Goal: Task Accomplishment & Management: Complete application form

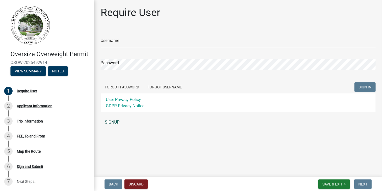
click at [111, 121] on link "SIGNUP" at bounding box center [238, 122] width 275 height 10
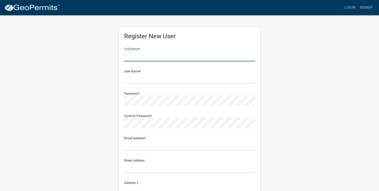
click at [154, 53] on input "text" at bounding box center [189, 56] width 131 height 11
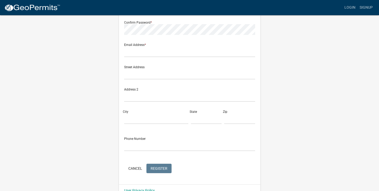
scroll to position [104, 0]
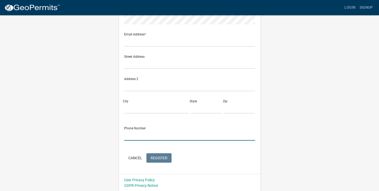
click at [172, 133] on input "text" at bounding box center [189, 135] width 131 height 11
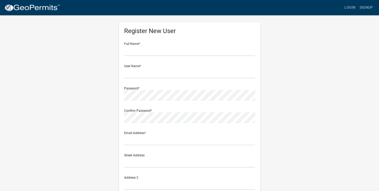
scroll to position [0, 0]
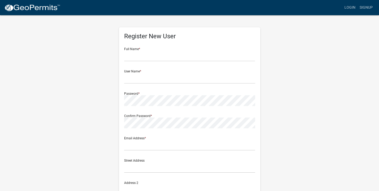
type input "[PHONE_NUMBER]"
click at [145, 57] on input "text" at bounding box center [189, 56] width 131 height 11
type input "Joni Delaney"
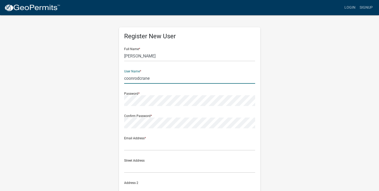
type input "coonrodcrane"
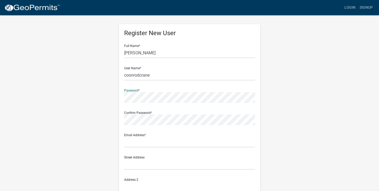
scroll to position [64, 0]
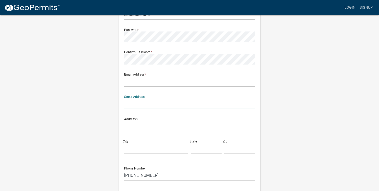
click at [160, 102] on input "text" at bounding box center [189, 103] width 131 height 11
type input "[STREET_ADDRESS]"
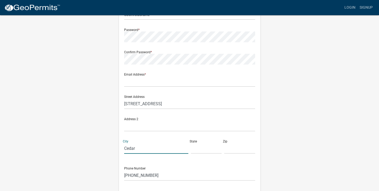
type input "[GEOGRAPHIC_DATA]"
type input "IA"
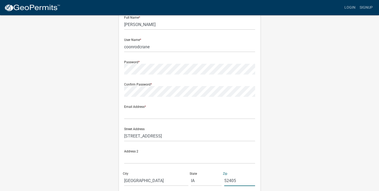
scroll to position [23, 0]
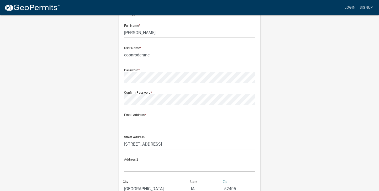
type input "52405"
click at [156, 121] on input "text" at bounding box center [189, 121] width 131 height 11
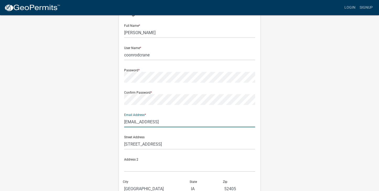
type input "[EMAIL_ADDRESS][DOMAIN_NAME]"
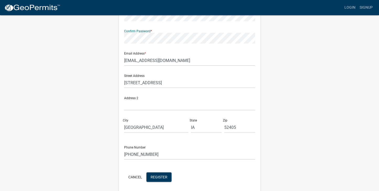
scroll to position [104, 0]
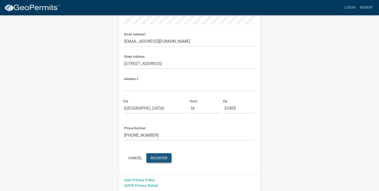
click at [158, 155] on span "Register" at bounding box center [159, 157] width 17 height 4
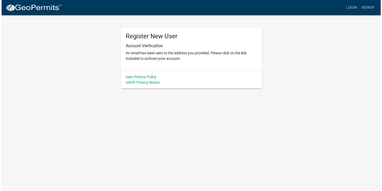
scroll to position [0, 0]
click at [350, 8] on link "Login" at bounding box center [352, 8] width 15 height 10
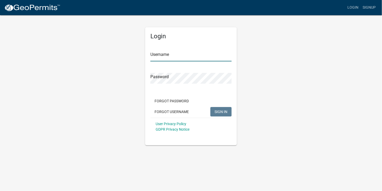
type input "coonrodcrane"
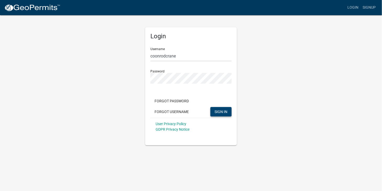
click at [225, 113] on span "SIGN IN" at bounding box center [221, 111] width 13 height 4
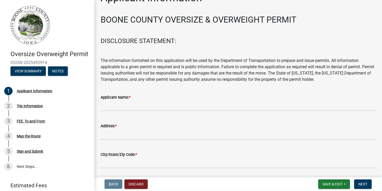
scroll to position [40, 0]
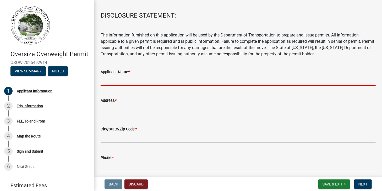
click at [183, 78] on input "Applicant Name: *" at bounding box center [238, 80] width 275 height 11
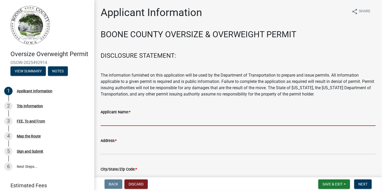
scroll to position [0, 0]
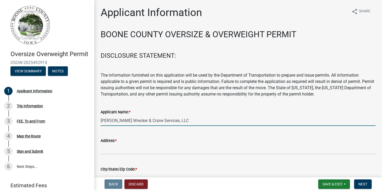
type input "[PERSON_NAME] Wrecker & Crane Services, LLC"
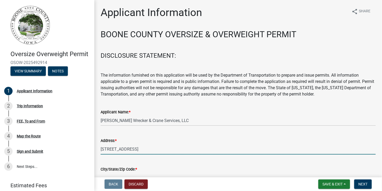
type input "[STREET_ADDRESS]"
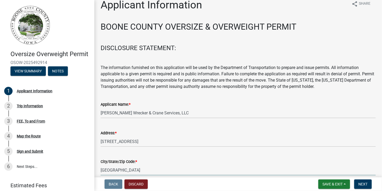
scroll to position [106, 0]
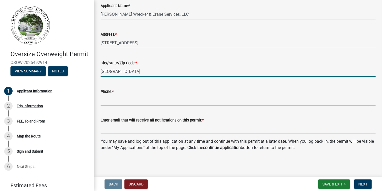
drag, startPoint x: 239, startPoint y: 71, endPoint x: 252, endPoint y: 63, distance: 15.3
click at [239, 71] on input "[GEOGRAPHIC_DATA]" at bounding box center [238, 71] width 275 height 11
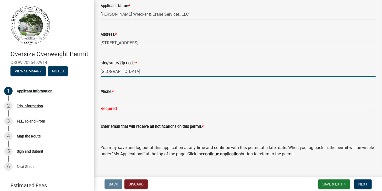
type input "[GEOGRAPHIC_DATA]"
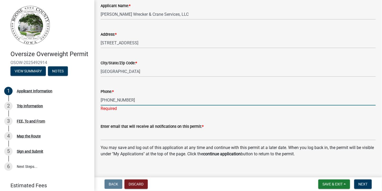
type input "[PHONE_NUMBER]"
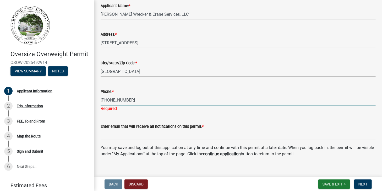
click at [214, 137] on wm-data-entity-input "Enter email that will receive all notifications on this permit: *" at bounding box center [238, 130] width 275 height 29
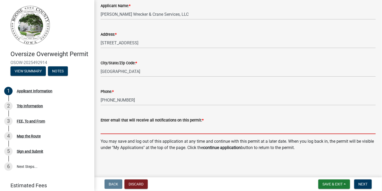
type input "[EMAIL_ADDRESS][DOMAIN_NAME]"
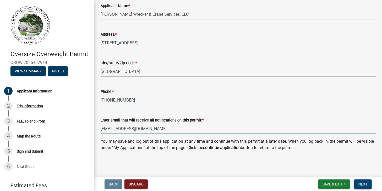
click at [364, 182] on span "Next" at bounding box center [362, 184] width 9 height 4
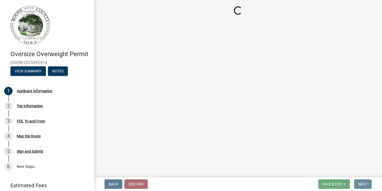
scroll to position [0, 0]
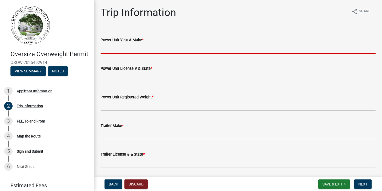
click at [149, 47] on input "Power Unit Year & Make *" at bounding box center [238, 48] width 275 height 11
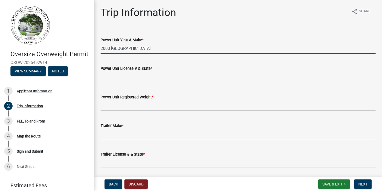
type input "2003 [GEOGRAPHIC_DATA]"
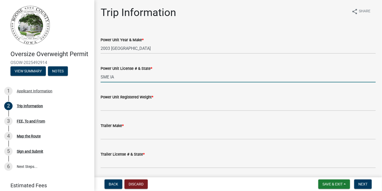
type input "SME IA"
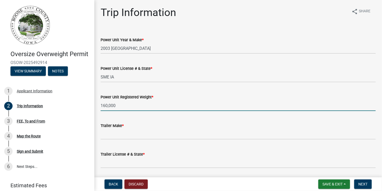
type input "160,000"
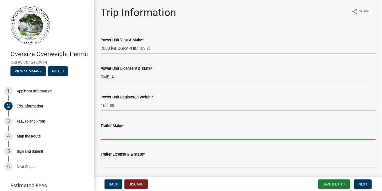
click at [180, 135] on input "Trailer Make *" at bounding box center [238, 134] width 275 height 11
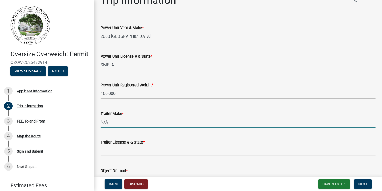
scroll to position [60, 0]
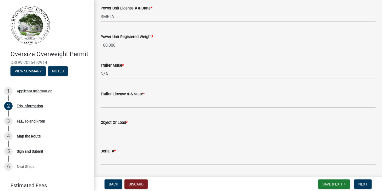
type input "N/A"
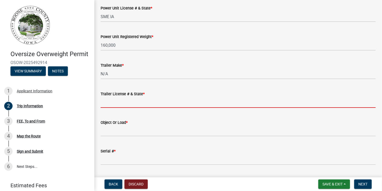
click at [192, 104] on input "Trailer License # & State *" at bounding box center [238, 102] width 275 height 11
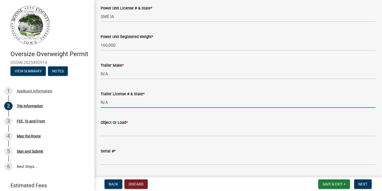
type input "N/A"
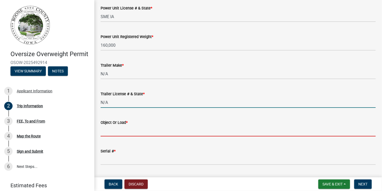
click at [220, 134] on input "Object Or Load *" at bounding box center [238, 131] width 275 height 11
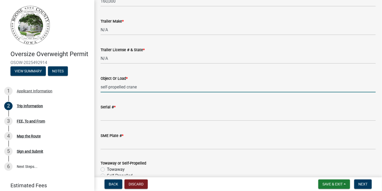
scroll to position [121, 0]
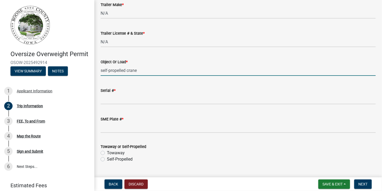
type input "self-propelled crane"
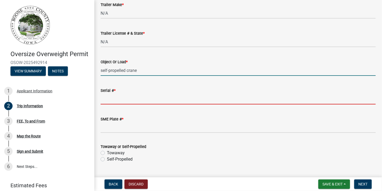
click at [155, 97] on input "Serial # *" at bounding box center [238, 99] width 275 height 11
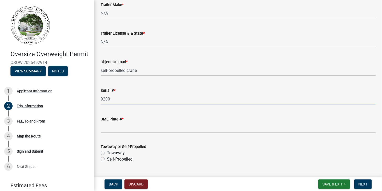
click at [161, 95] on input "9200" at bounding box center [238, 99] width 275 height 11
type input "92005229"
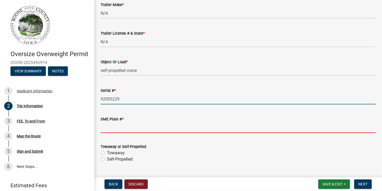
click at [167, 125] on input "SME Plate # *" at bounding box center [238, 127] width 275 height 11
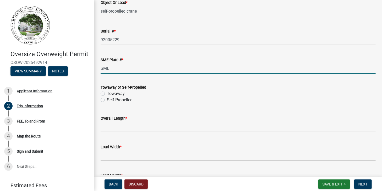
scroll to position [181, 0]
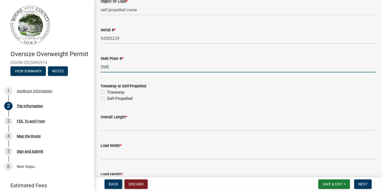
type input "SME"
click at [107, 98] on label "Self-Propelled" at bounding box center [120, 98] width 26 height 6
click at [107, 98] on input "Self-Propelled" at bounding box center [108, 96] width 3 height 3
radio input "true"
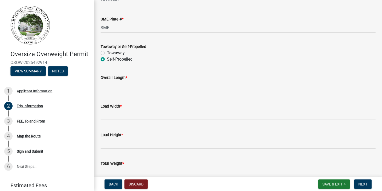
scroll to position [222, 0]
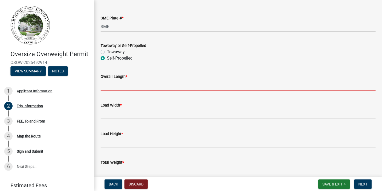
click at [105, 85] on input "Overall Length *" at bounding box center [238, 85] width 275 height 11
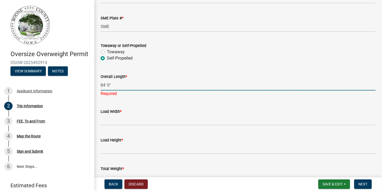
type input "84' 0""
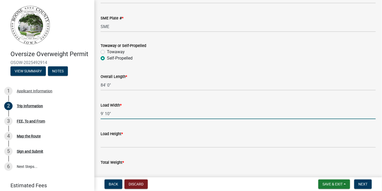
type input "9' 10""
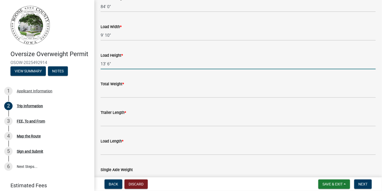
scroll to position [302, 0]
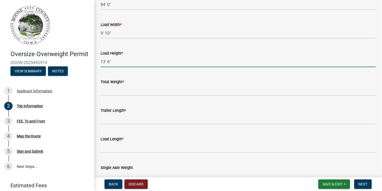
type input "13' 6""
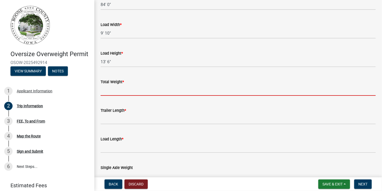
click at [127, 91] on input "Total Weight *" at bounding box center [238, 90] width 275 height 11
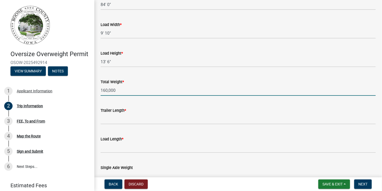
type input "160,000"
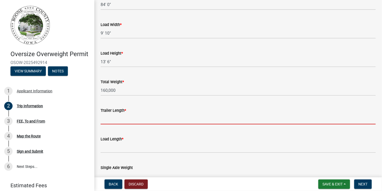
type input "n"
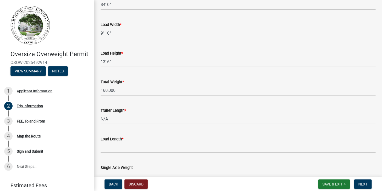
type input "N/A"
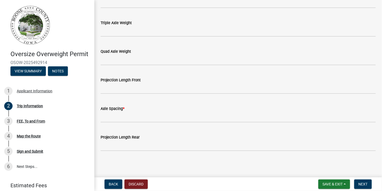
scroll to position [504, 0]
type input "84' 0""
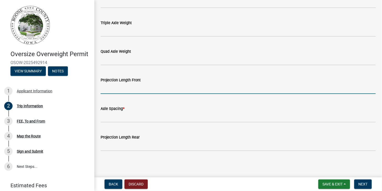
click at [145, 89] on input "Projection Length Front" at bounding box center [238, 88] width 275 height 11
type input "0' 0""
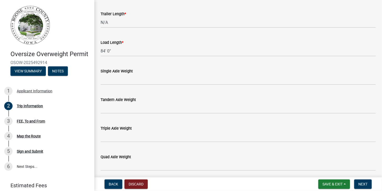
scroll to position [403, 0]
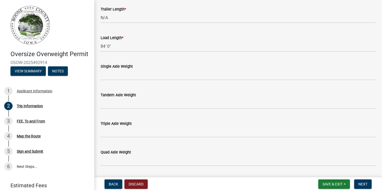
type input "16' 0""
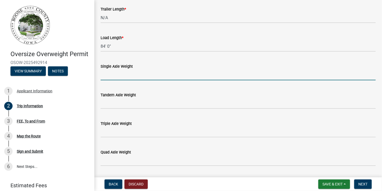
click at [118, 75] on input "Single Axle Weight" at bounding box center [238, 74] width 275 height 11
type input "20,000 20,000"
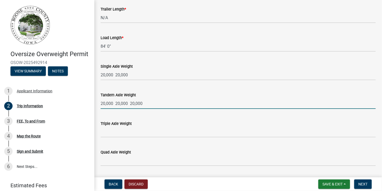
type input "20,000 20,000 20,000"
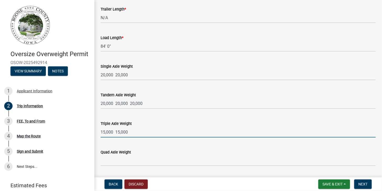
type input "15,000 15,000"
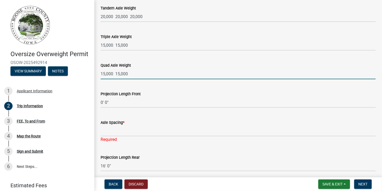
scroll to position [510, 0]
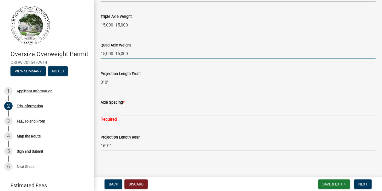
type input "15,000 15,000"
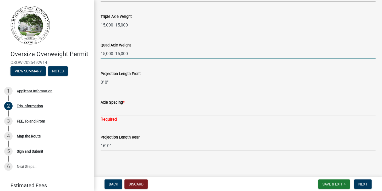
click at [124, 109] on input "Axle Spacing *" at bounding box center [238, 110] width 275 height 11
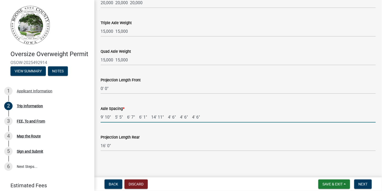
scroll to position [504, 0]
type input "9' 10" 5' 5" 6' 7" 6' 1" 14' 11" 4' 6" 4' 6" 4' 6""
click at [364, 183] on span "Next" at bounding box center [362, 184] width 9 height 4
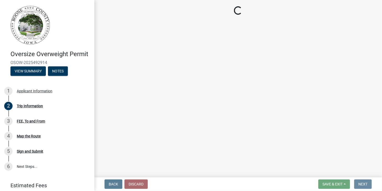
scroll to position [0, 0]
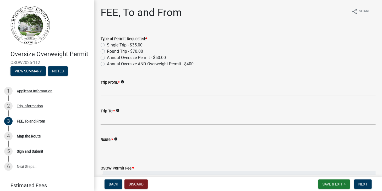
click at [107, 51] on label "Round Trip - $70.00" at bounding box center [125, 51] width 36 height 6
click at [107, 51] on input "Round Trip - $70.00" at bounding box center [108, 49] width 3 height 3
radio input "true"
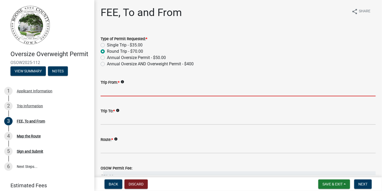
click at [139, 93] on input "Trip From: *" at bounding box center [238, 90] width 275 height 11
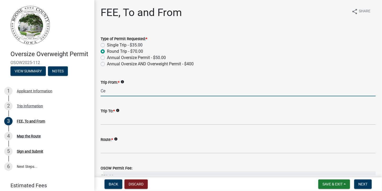
type input "C"
type input "[GEOGRAPHIC_DATA]"
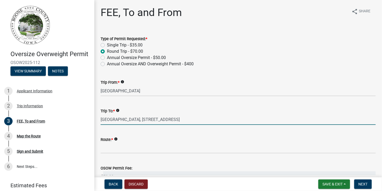
type input "[GEOGRAPHIC_DATA], [STREET_ADDRESS]"
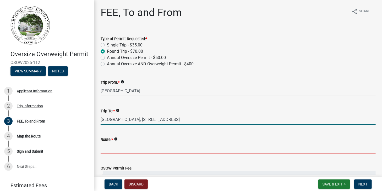
click at [162, 146] on input "Route: *" at bounding box center [238, 148] width 275 height 11
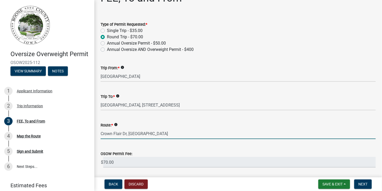
scroll to position [32, 0]
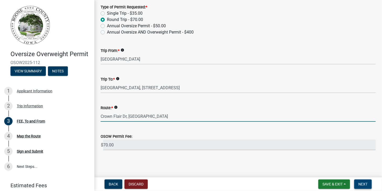
type input "Crown Flair Dr, [GEOGRAPHIC_DATA]"
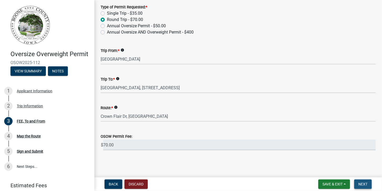
click at [360, 184] on span "Next" at bounding box center [362, 184] width 9 height 4
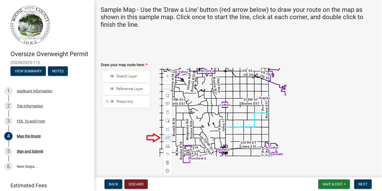
scroll to position [60, 0]
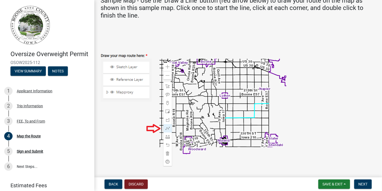
click at [168, 67] on img at bounding box center [194, 104] width 186 height 123
click at [168, 66] on img at bounding box center [194, 104] width 186 height 123
click at [132, 66] on img at bounding box center [194, 104] width 186 height 123
click at [132, 81] on img at bounding box center [194, 104] width 186 height 123
click at [129, 90] on img at bounding box center [194, 104] width 186 height 123
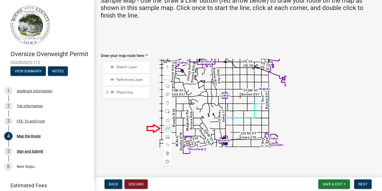
click at [150, 128] on img at bounding box center [194, 104] width 186 height 123
click at [169, 128] on img at bounding box center [194, 104] width 186 height 123
click at [205, 120] on img at bounding box center [194, 104] width 186 height 123
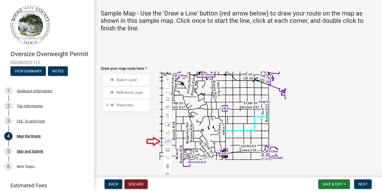
scroll to position [40, 0]
